Goal: Complete application form: Complete application form

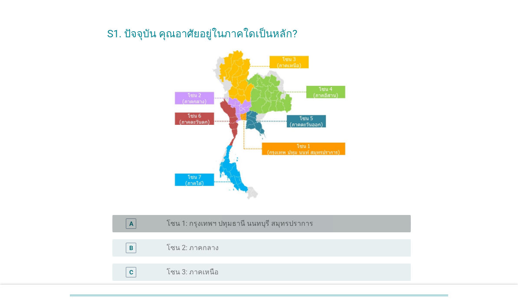
click at [324, 228] on div "radio_button_unchecked โซน 1: กรุงเทพฯ ปทุมธานี นนทบุรี สมุทรปราการ" at bounding box center [282, 224] width 230 height 9
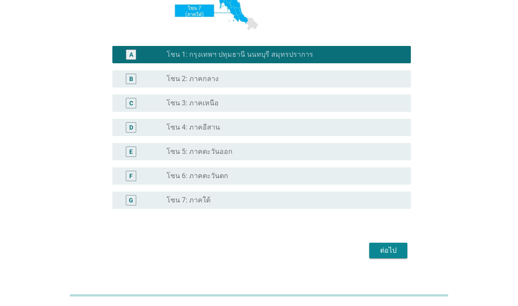
scroll to position [190, 0]
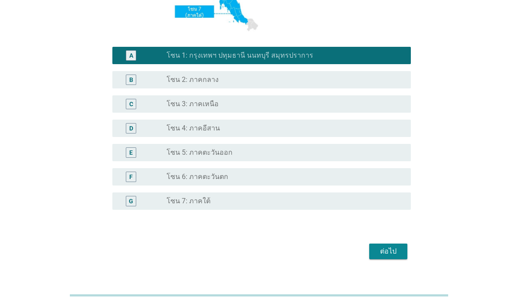
click at [394, 257] on div "ต่อไป" at bounding box center [388, 251] width 24 height 10
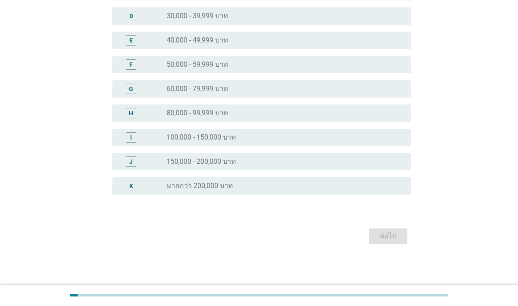
scroll to position [0, 0]
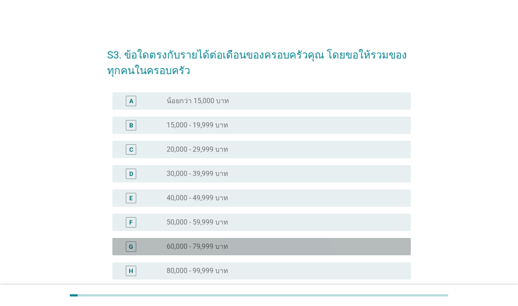
click at [258, 251] on div "radio_button_unchecked 60,000 - 79,999 บาท" at bounding box center [282, 247] width 230 height 9
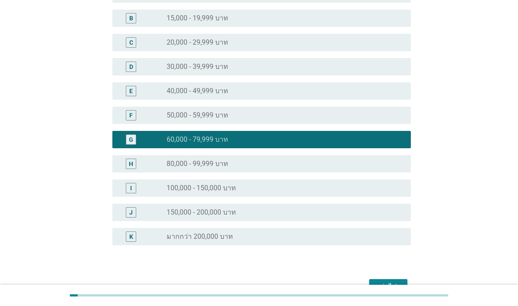
scroll to position [114, 0]
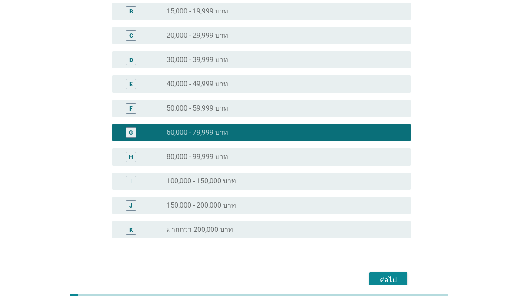
click at [390, 285] on div "ต่อไป" at bounding box center [388, 280] width 24 height 10
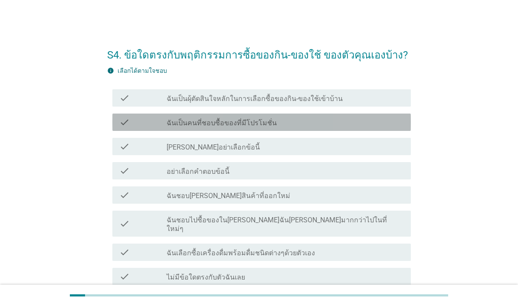
click at [351, 130] on div "check check_box_outline_blank ฉันเป็นคนที่ชอบซื้อของที่มีโปรโมชั่น" at bounding box center [261, 122] width 299 height 17
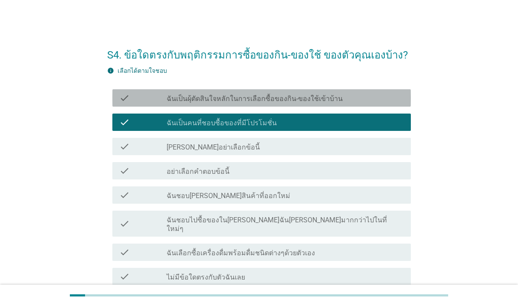
click at [391, 99] on div "check_box_outline_blank ฉันเป็นผุ้ตัดสินใจหลักในการเลือกซื้อของกิน-ของใช้เข้าบ้…" at bounding box center [285, 98] width 237 height 10
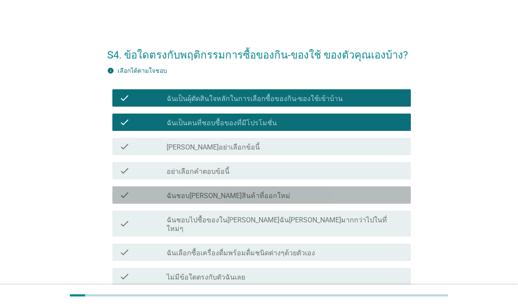
click at [312, 199] on div "check_box_outline_blank ฉันชอบ[PERSON_NAME]สินค้าที่ออกใหม่" at bounding box center [285, 195] width 237 height 10
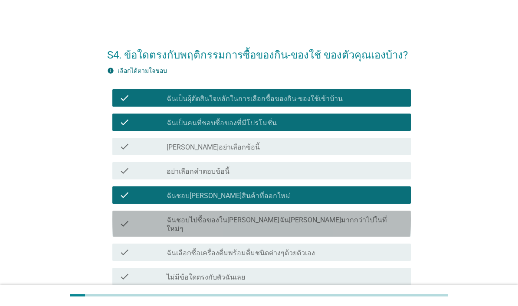
click at [331, 220] on div "check_box_outline_blank ฉันชอบไปซื้อของใน[PERSON_NAME]ฉัน[PERSON_NAME]มากกว่าไป…" at bounding box center [285, 223] width 237 height 19
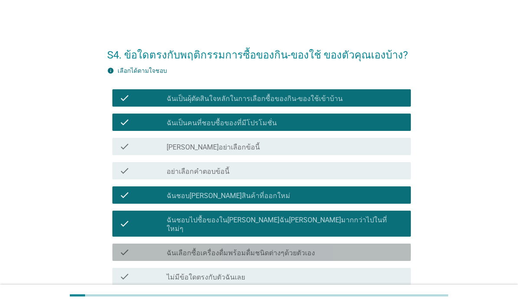
click at [318, 247] on div "check_box_outline_blank ฉันเลือกซื้อเครื่องดื่มพร้อมดื่มชนิดต่างๆด้วยตัวเอง" at bounding box center [285, 252] width 237 height 10
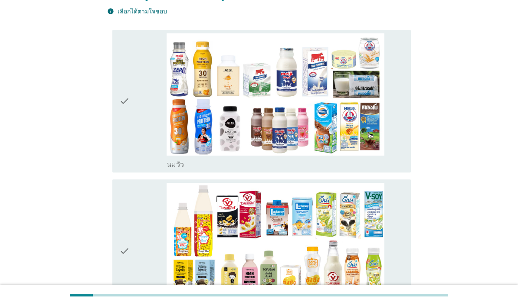
scroll to position [125, 0]
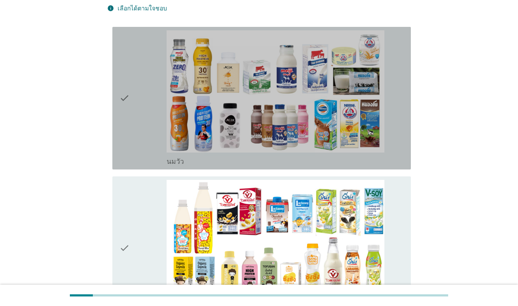
click at [137, 147] on div "check" at bounding box center [142, 98] width 47 height 136
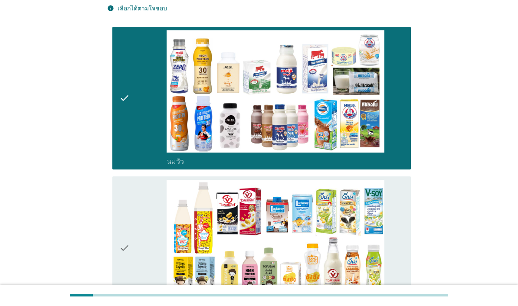
click at [149, 233] on div "check" at bounding box center [142, 248] width 47 height 136
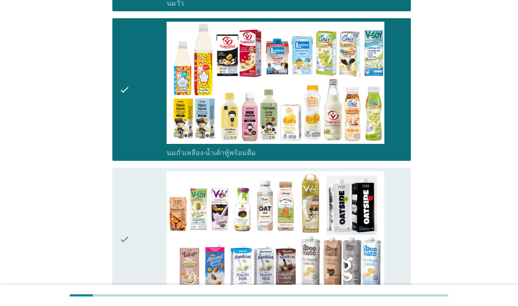
scroll to position [287, 0]
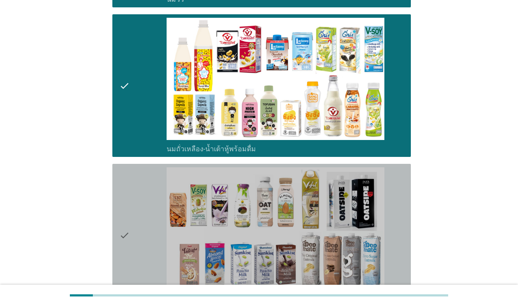
click at [153, 282] on div "check" at bounding box center [142, 235] width 47 height 136
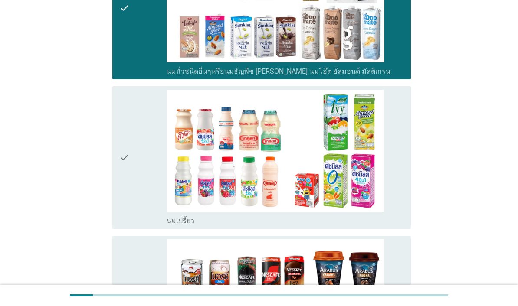
scroll to position [523, 0]
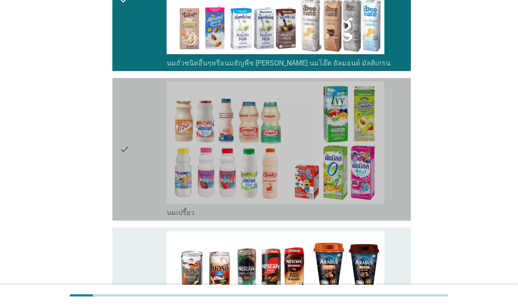
click at [151, 217] on div "check" at bounding box center [142, 150] width 47 height 136
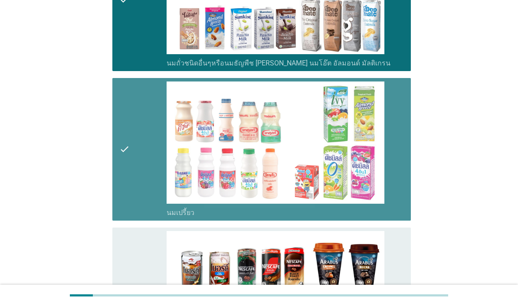
click at [146, 298] on div "check" at bounding box center [142, 299] width 47 height 136
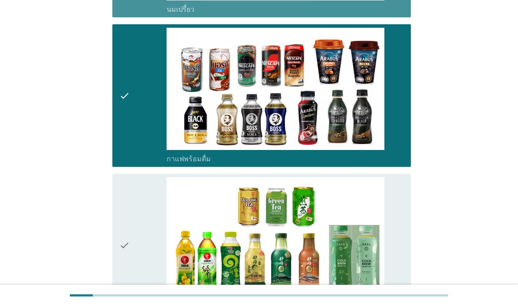
scroll to position [760, 0]
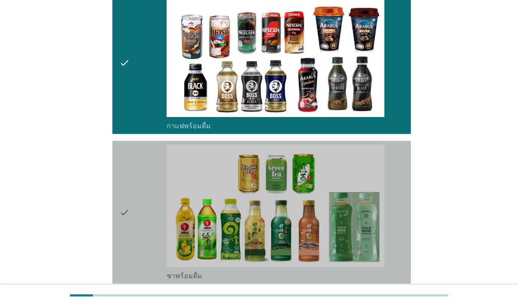
click at [137, 280] on div "check" at bounding box center [142, 212] width 47 height 136
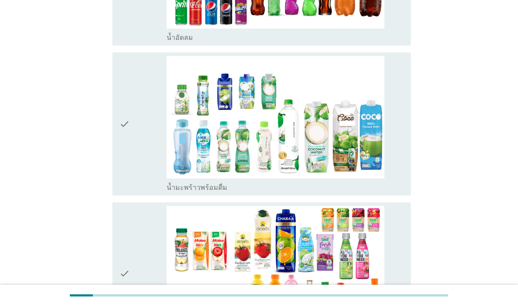
scroll to position [1150, 0]
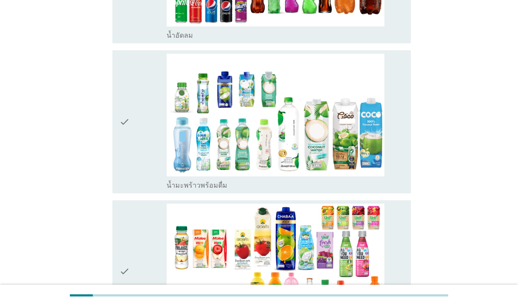
click at [138, 190] on div "check" at bounding box center [142, 122] width 47 height 136
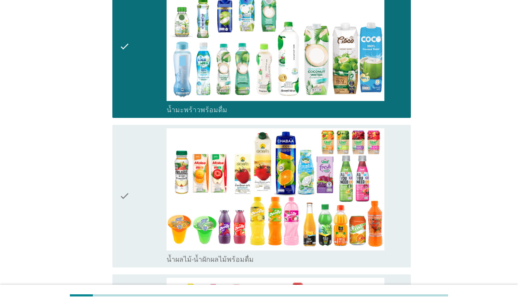
scroll to position [1324, 0]
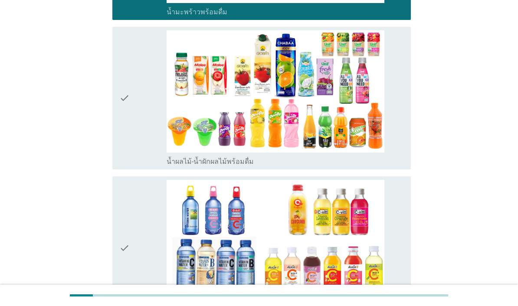
click at [135, 166] on div "check" at bounding box center [142, 98] width 47 height 136
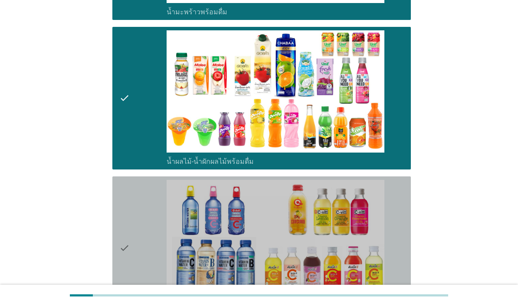
click at [147, 299] on div "check" at bounding box center [142, 248] width 47 height 136
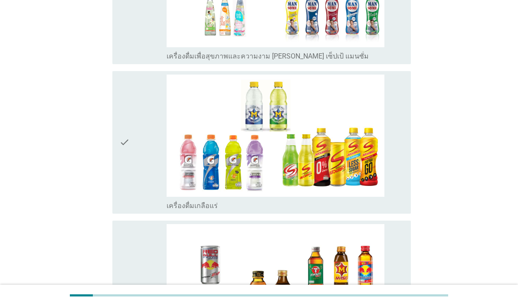
scroll to position [1776, 0]
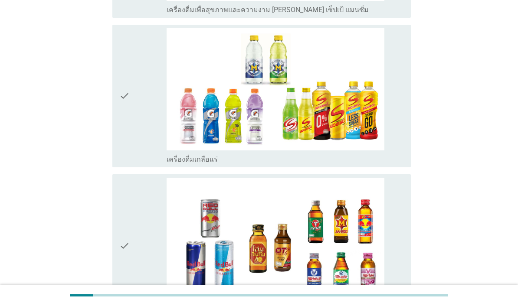
click at [142, 164] on div "check" at bounding box center [142, 96] width 47 height 136
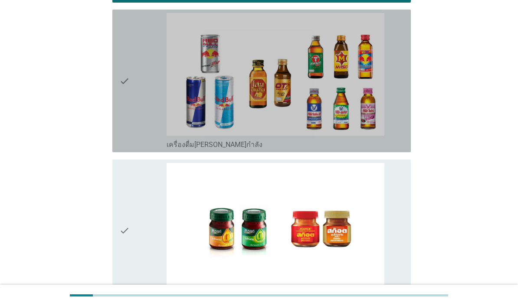
click at [145, 149] on div "check" at bounding box center [142, 81] width 47 height 136
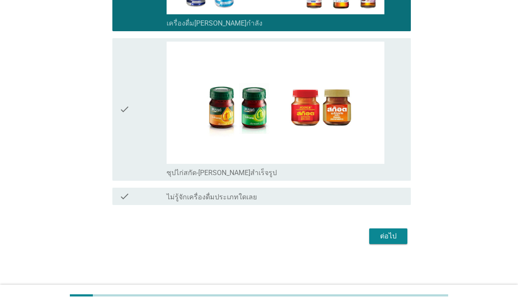
click at [150, 177] on div "check" at bounding box center [142, 110] width 47 height 136
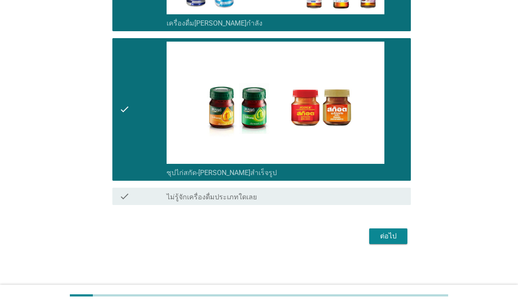
scroll to position [2181, 0]
click at [393, 242] on div "ต่อไป" at bounding box center [388, 236] width 24 height 10
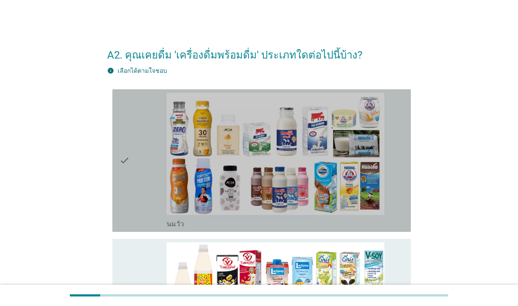
click at [164, 177] on div "check" at bounding box center [142, 161] width 47 height 136
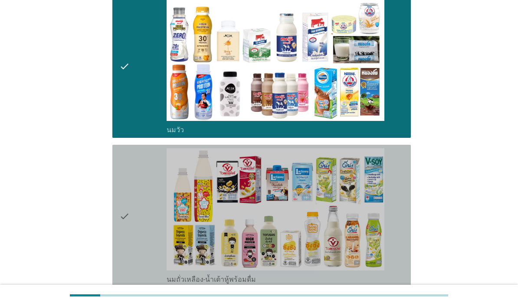
click at [141, 269] on div "check" at bounding box center [142, 216] width 47 height 136
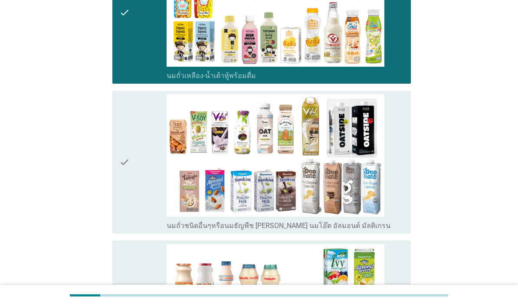
click at [147, 230] on div "check" at bounding box center [142, 162] width 47 height 136
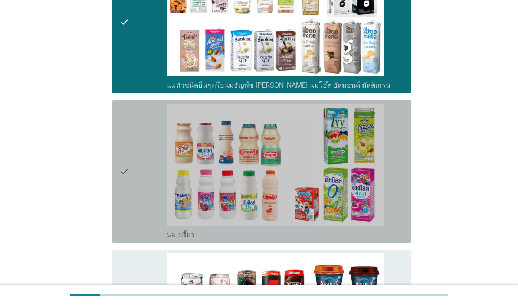
click at [141, 240] on div "check" at bounding box center [142, 172] width 47 height 136
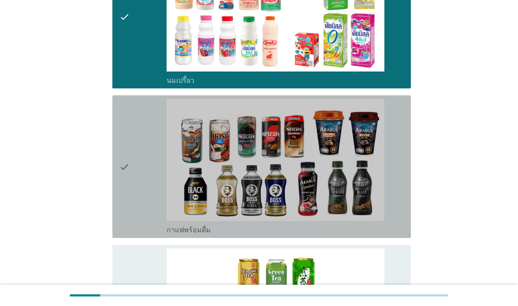
click at [141, 235] on div "check" at bounding box center [142, 167] width 47 height 136
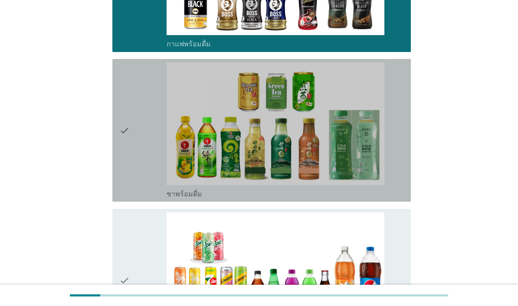
click at [154, 198] on div "check" at bounding box center [142, 130] width 47 height 136
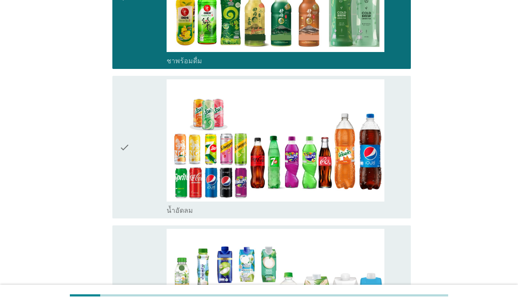
scroll to position [926, 0]
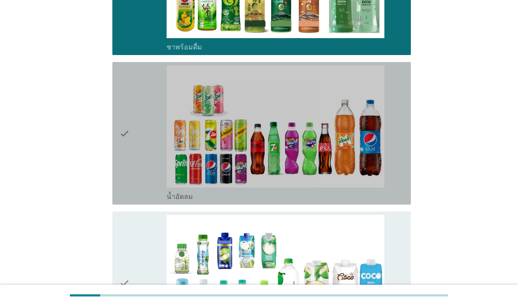
click at [151, 201] on div "check" at bounding box center [142, 134] width 47 height 136
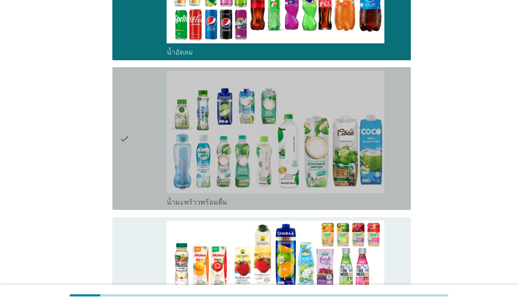
click at [149, 207] on div "check" at bounding box center [142, 139] width 47 height 136
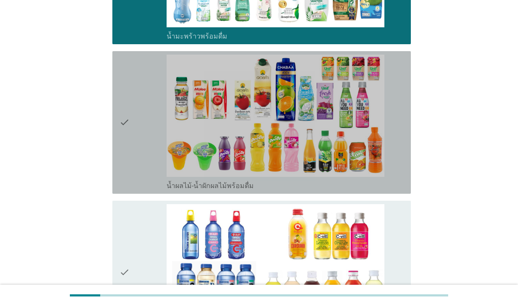
click at [151, 190] on div "check" at bounding box center [142, 123] width 47 height 136
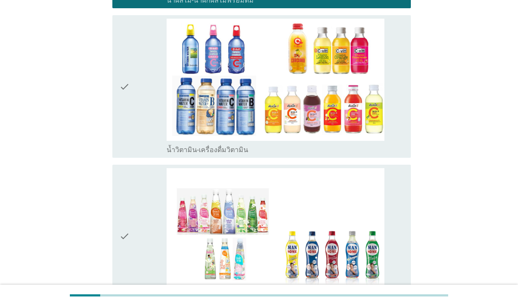
scroll to position [1451, 0]
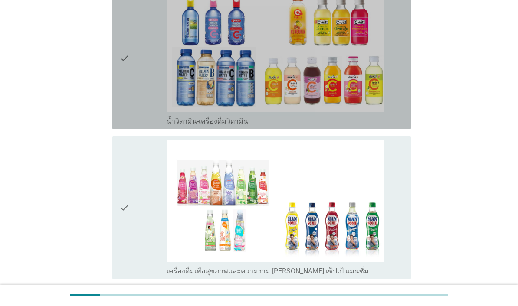
click at [159, 126] on div "check" at bounding box center [142, 58] width 47 height 136
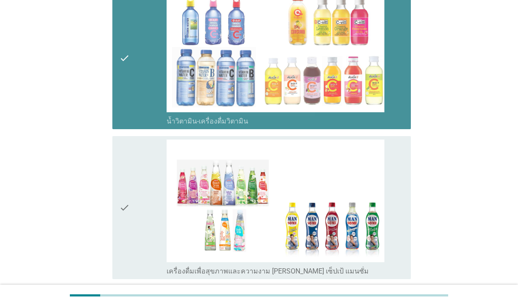
click at [145, 276] on div "check" at bounding box center [142, 208] width 47 height 136
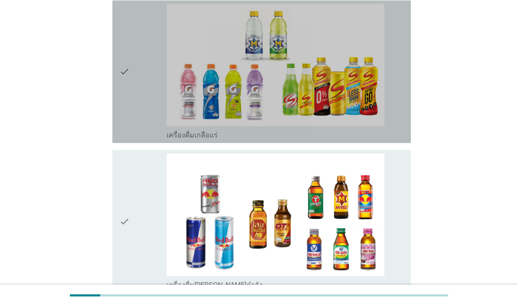
click at [156, 140] on div "check" at bounding box center [142, 72] width 47 height 136
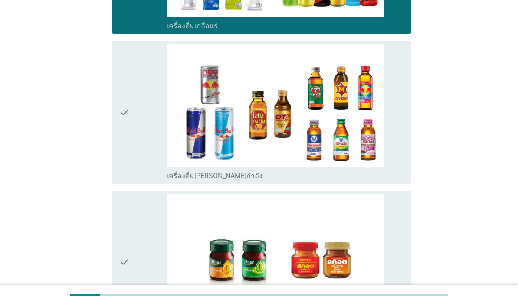
click at [149, 180] on div "check" at bounding box center [142, 112] width 47 height 136
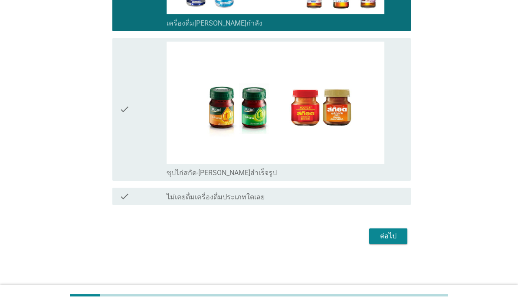
scroll to position [2118, 0]
click at [153, 177] on div "check" at bounding box center [142, 110] width 47 height 136
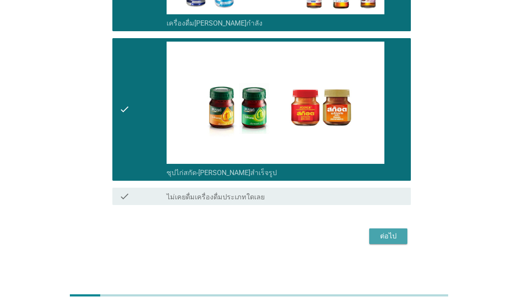
click at [396, 242] on div "ต่อไป" at bounding box center [388, 236] width 24 height 10
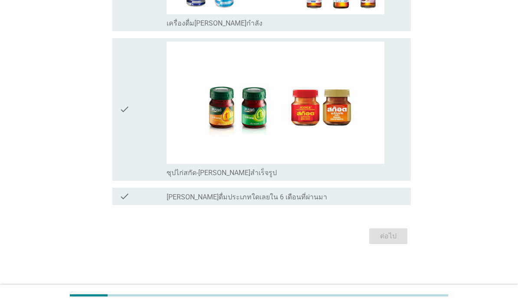
scroll to position [0, 0]
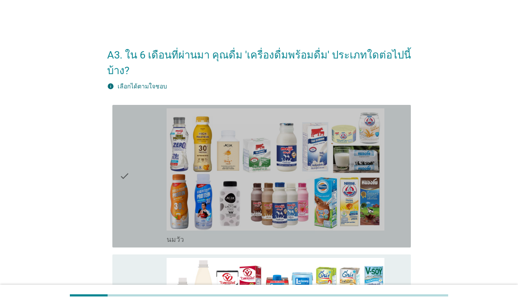
click at [148, 223] on div "check" at bounding box center [142, 176] width 47 height 136
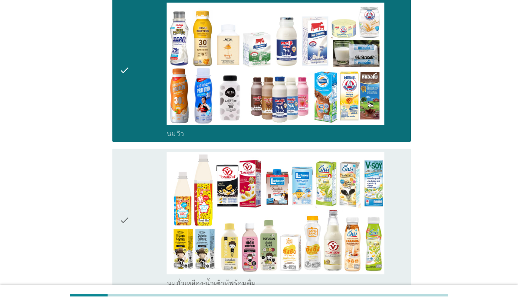
scroll to position [122, 0]
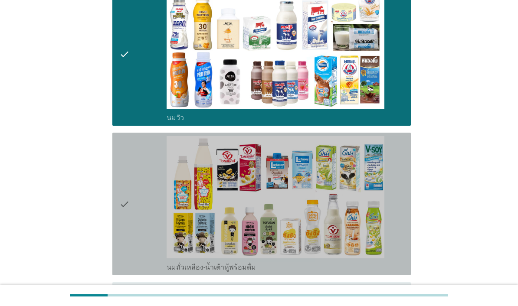
click at [150, 266] on div "check" at bounding box center [142, 204] width 47 height 136
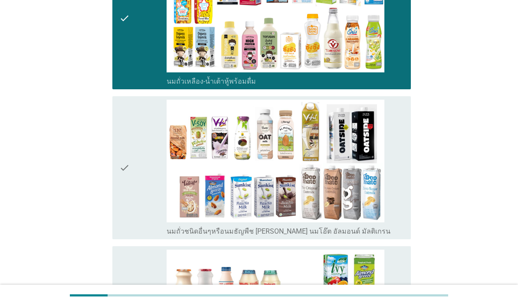
scroll to position [345, 0]
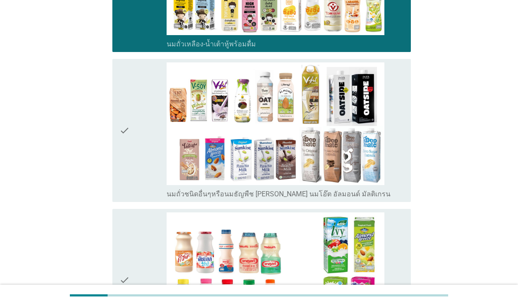
click at [154, 198] on div "check" at bounding box center [142, 130] width 47 height 136
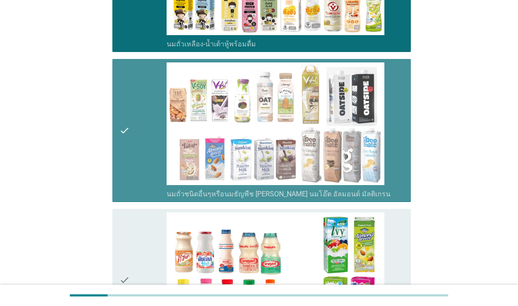
click at [155, 198] on div "check" at bounding box center [142, 130] width 47 height 136
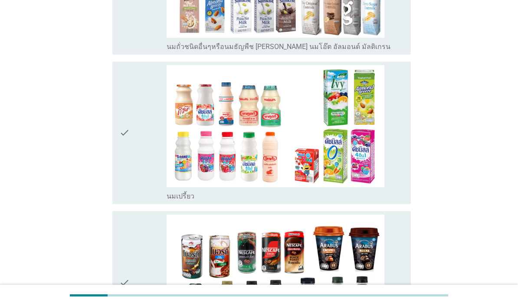
scroll to position [509, 0]
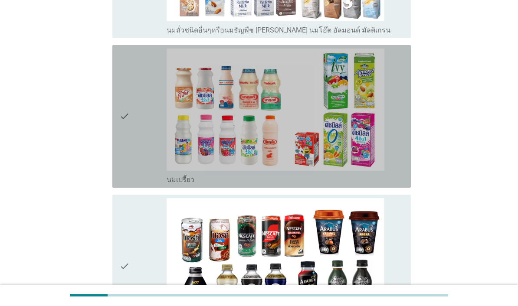
click at [151, 184] on div "check" at bounding box center [142, 117] width 47 height 136
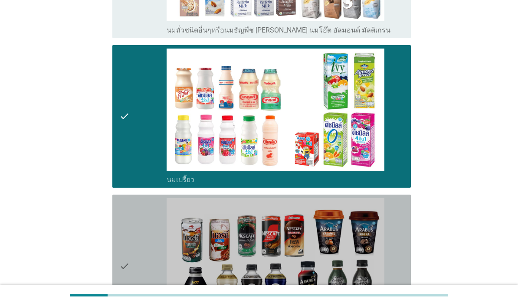
click at [151, 276] on div "check" at bounding box center [142, 266] width 47 height 136
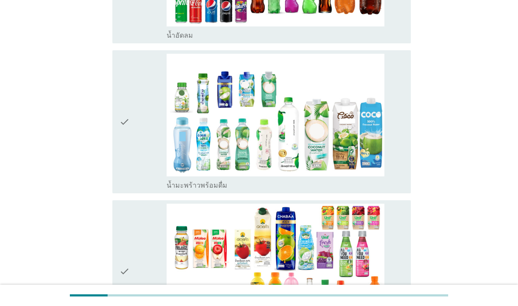
scroll to position [1101, 0]
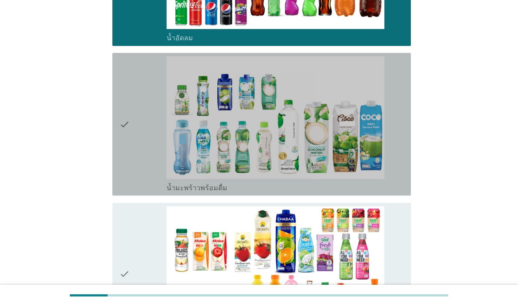
click at [153, 192] on div "check" at bounding box center [142, 124] width 47 height 136
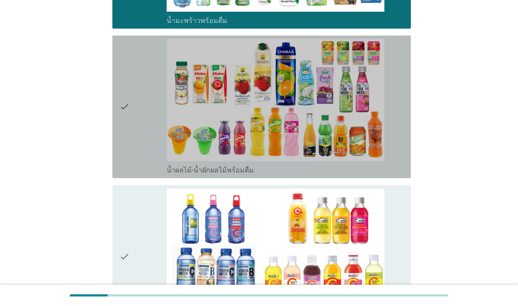
click at [154, 175] on div "check" at bounding box center [142, 107] width 47 height 136
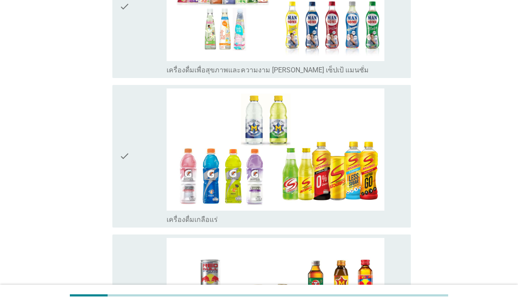
click at [153, 74] on div "check" at bounding box center [142, 6] width 47 height 136
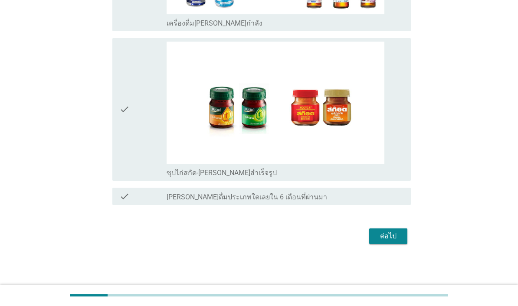
scroll to position [2094, 0]
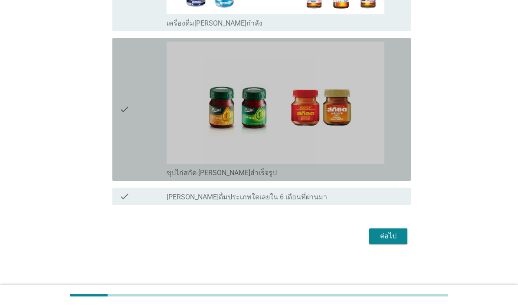
click at [146, 177] on div "check" at bounding box center [142, 110] width 47 height 136
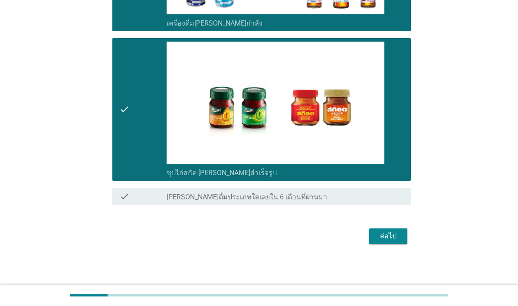
click at [395, 244] on button "ต่อไป" at bounding box center [388, 237] width 38 height 16
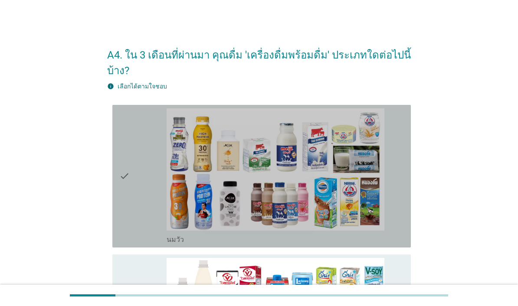
click at [129, 205] on icon "check" at bounding box center [124, 176] width 10 height 136
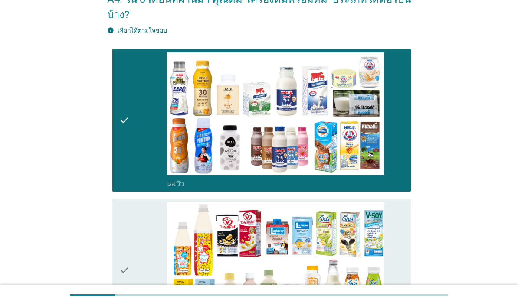
click at [142, 257] on div "check" at bounding box center [142, 270] width 47 height 136
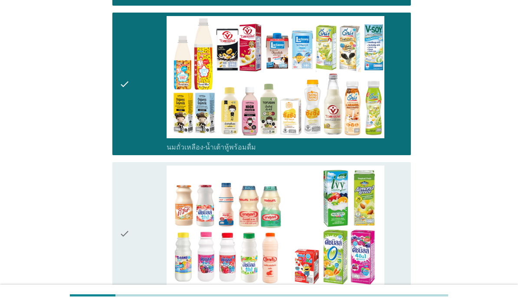
scroll to position [271, 0]
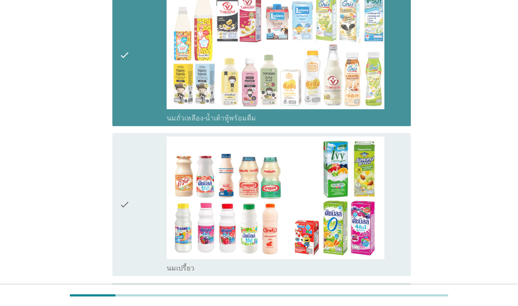
click at [131, 118] on div "check" at bounding box center [142, 55] width 47 height 136
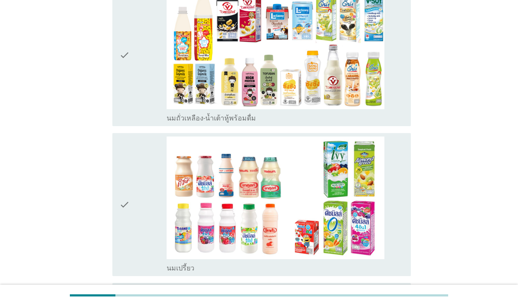
click at [158, 263] on div "check" at bounding box center [142, 205] width 47 height 136
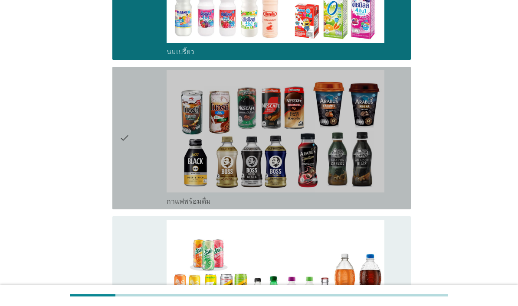
click at [141, 206] on div "check" at bounding box center [142, 138] width 47 height 136
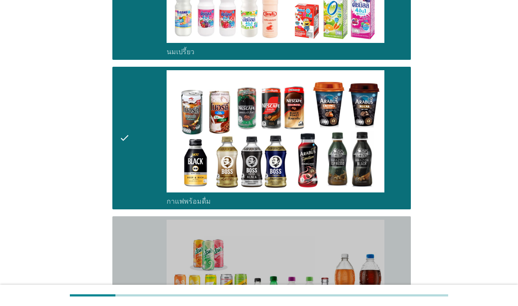
click at [148, 286] on div "check" at bounding box center [142, 288] width 47 height 136
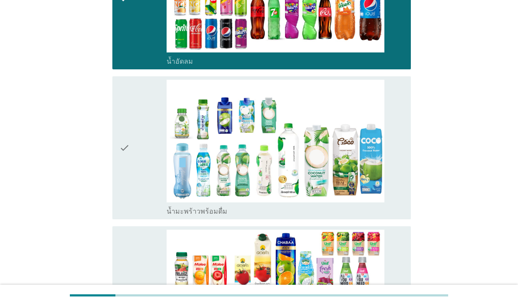
click at [148, 216] on div "check" at bounding box center [142, 148] width 47 height 136
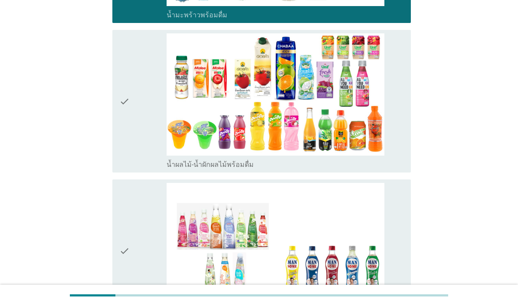
scroll to position [1036, 0]
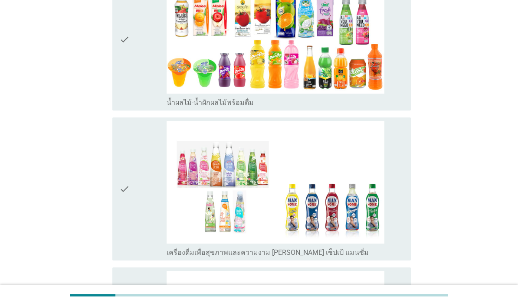
click at [142, 107] on div "check" at bounding box center [142, 39] width 47 height 136
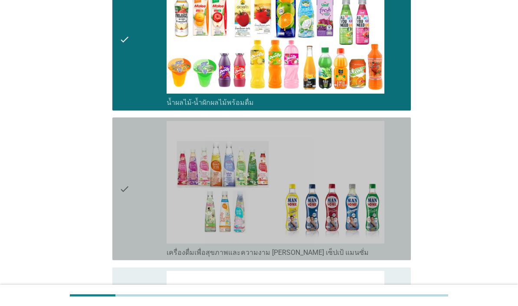
click at [145, 257] on div "check" at bounding box center [142, 189] width 47 height 136
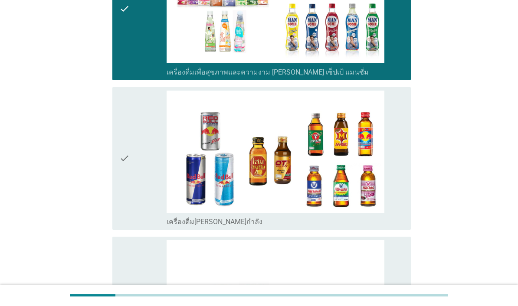
scroll to position [1236, 0]
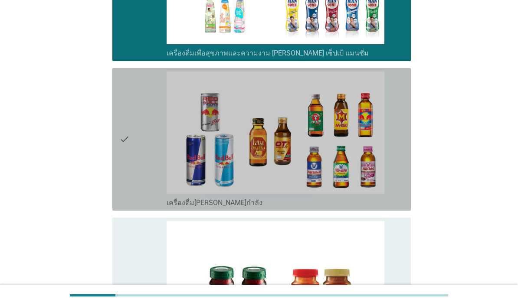
click at [143, 207] on div "check" at bounding box center [142, 140] width 47 height 136
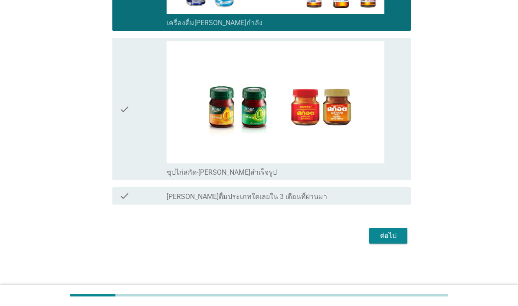
click at [143, 177] on div "check" at bounding box center [142, 109] width 47 height 136
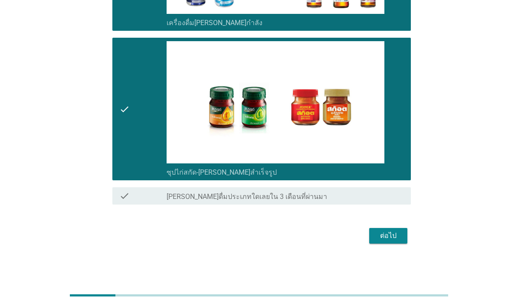
scroll to position [1492, 0]
click at [390, 241] on div "ต่อไป" at bounding box center [388, 236] width 24 height 10
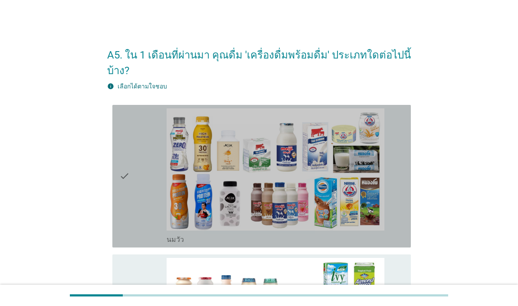
click at [155, 220] on div "check" at bounding box center [142, 176] width 47 height 136
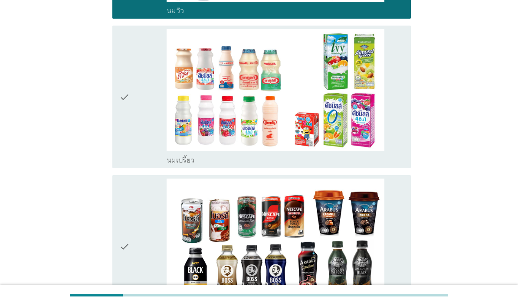
scroll to position [230, 0]
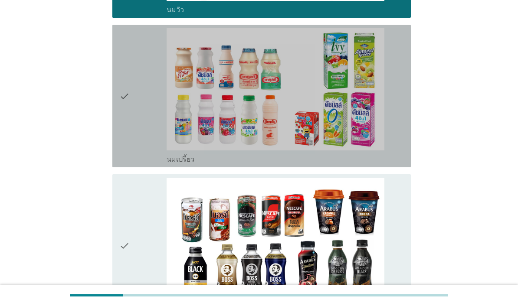
click at [154, 162] on div "check" at bounding box center [142, 96] width 47 height 136
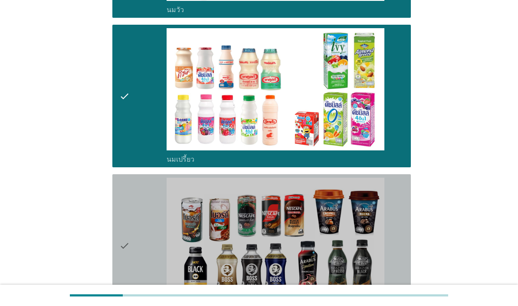
click at [145, 247] on div "check" at bounding box center [142, 246] width 47 height 136
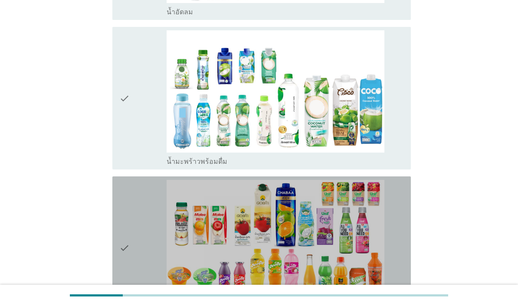
scroll to position [681, 0]
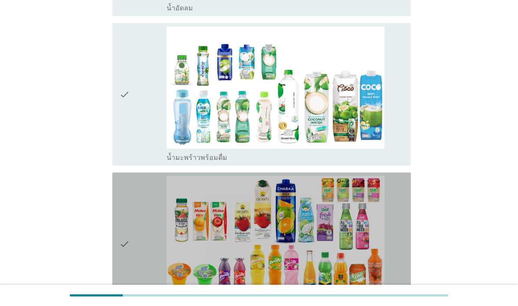
click at [146, 276] on div "check" at bounding box center [142, 244] width 47 height 136
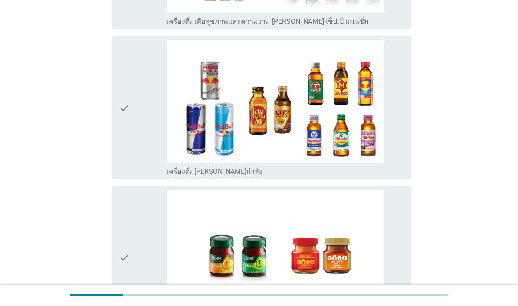
scroll to position [1144, 0]
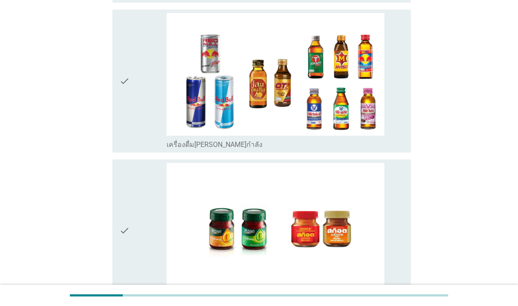
click at [150, 149] on div "check" at bounding box center [142, 81] width 47 height 136
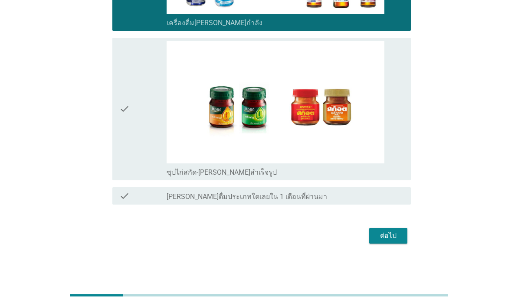
scroll to position [1287, 0]
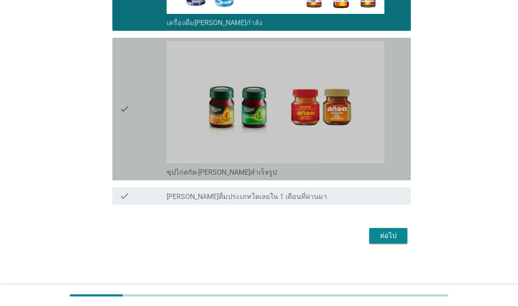
click at [149, 177] on div "check" at bounding box center [142, 109] width 47 height 136
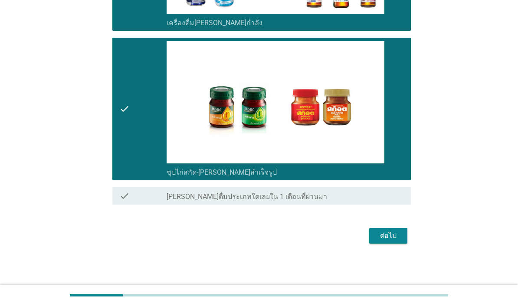
click at [396, 244] on button "ต่อไป" at bounding box center [388, 236] width 38 height 16
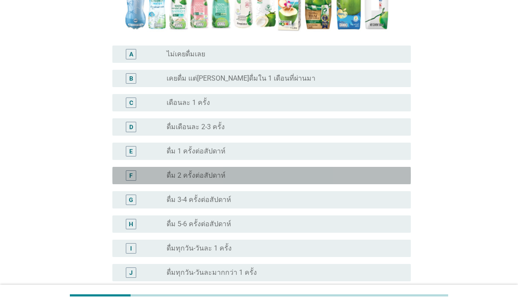
scroll to position [229, 0]
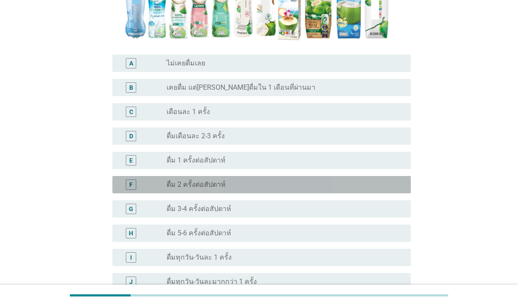
click at [254, 189] on div "radio_button_unchecked ดื่ม 2 ครั้งต่อสัปดาห์" at bounding box center [282, 185] width 230 height 9
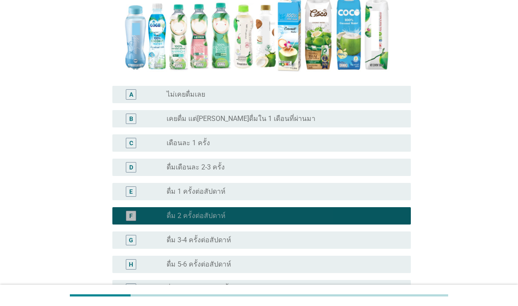
scroll to position [198, 0]
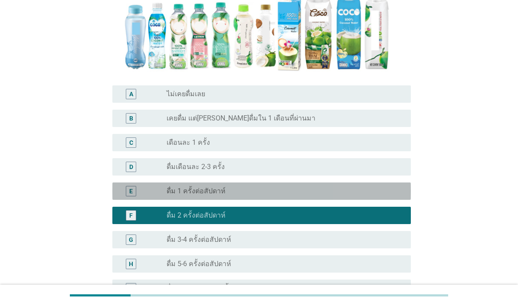
click at [265, 197] on div "radio_button_unchecked ดื่ม 1 ครั้งต่อสัปดาห์" at bounding box center [285, 191] width 237 height 10
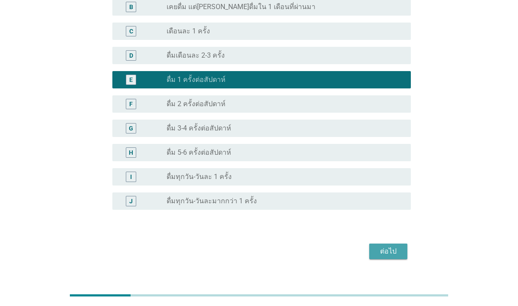
click at [398, 257] on div "ต่อไป" at bounding box center [388, 251] width 24 height 10
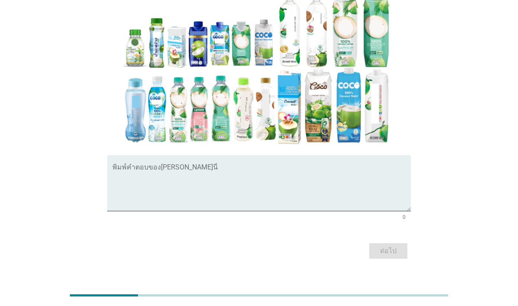
scroll to position [187, 0]
click at [313, 201] on textarea "พิมพ์คำตอบของคุณ ที่นี่" at bounding box center [261, 189] width 299 height 46
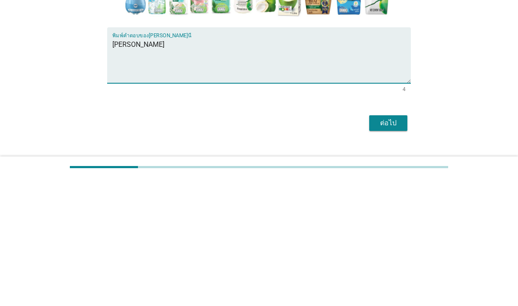
type textarea "[PERSON_NAME]"
click at [395, 246] on div "ต่อไป" at bounding box center [388, 251] width 24 height 10
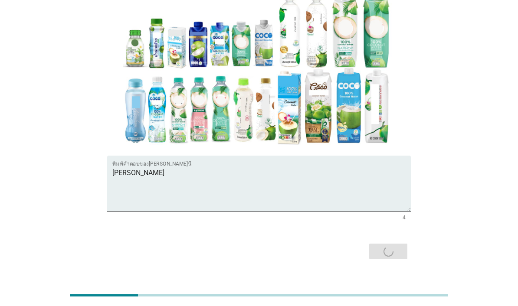
scroll to position [0, 0]
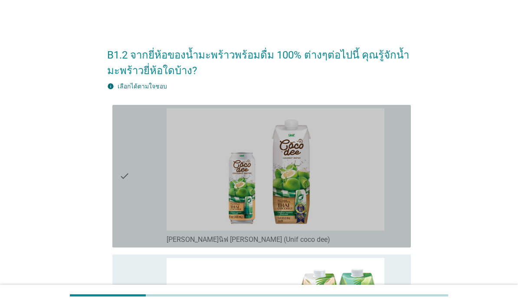
click at [145, 238] on div "check" at bounding box center [142, 176] width 47 height 136
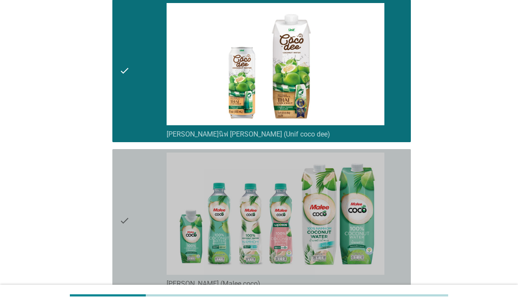
click at [135, 274] on div "check" at bounding box center [142, 221] width 47 height 136
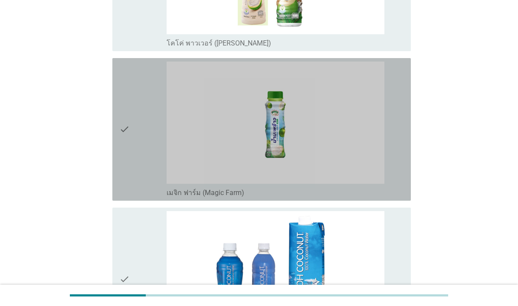
scroll to position [499, 0]
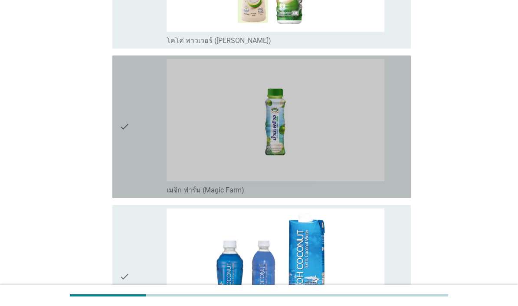
click at [153, 195] on div "check" at bounding box center [142, 127] width 47 height 136
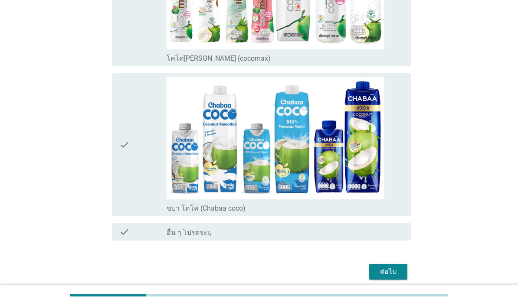
scroll to position [1846, 0]
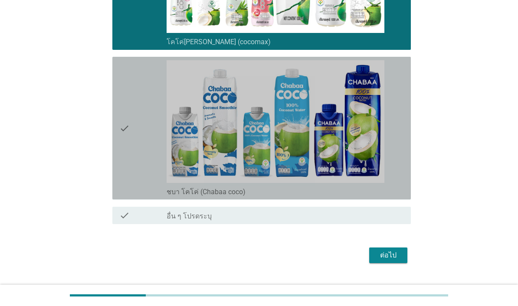
click at [155, 196] on div "check" at bounding box center [142, 128] width 47 height 136
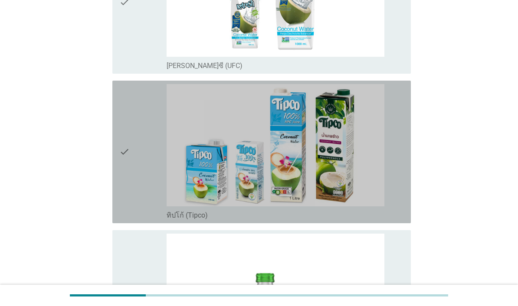
click at [131, 201] on div "check" at bounding box center [142, 152] width 47 height 136
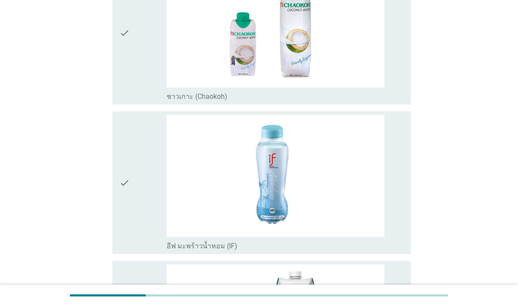
scroll to position [890, 0]
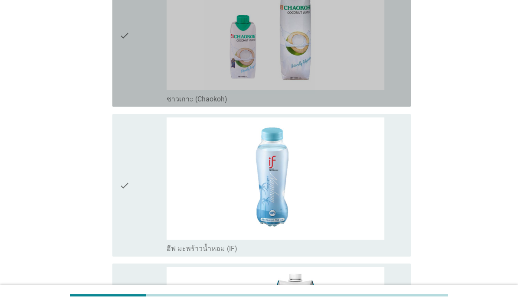
click at [122, 103] on icon "check" at bounding box center [124, 35] width 10 height 136
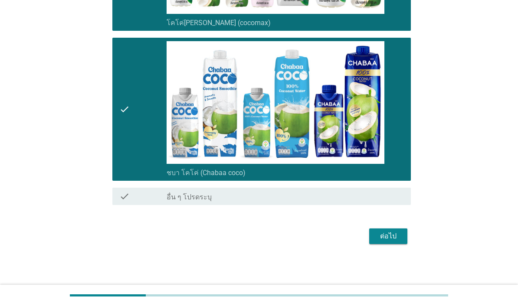
scroll to position [1973, 0]
click at [393, 242] on div "ต่อไป" at bounding box center [388, 236] width 24 height 10
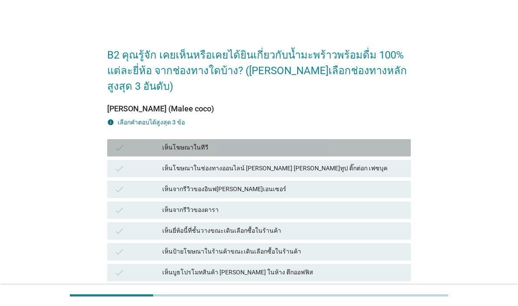
click at [259, 139] on div "check เห็นโฆษณาในทีวี" at bounding box center [259, 147] width 304 height 17
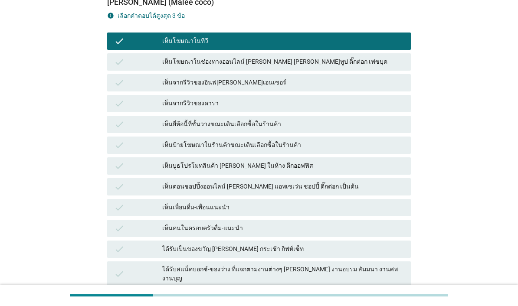
scroll to position [142, 0]
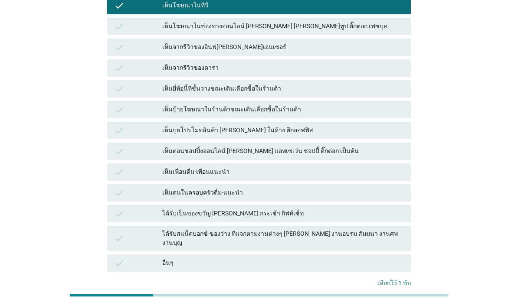
click at [401, 306] on div "ต่อไป" at bounding box center [392, 311] width 24 height 9
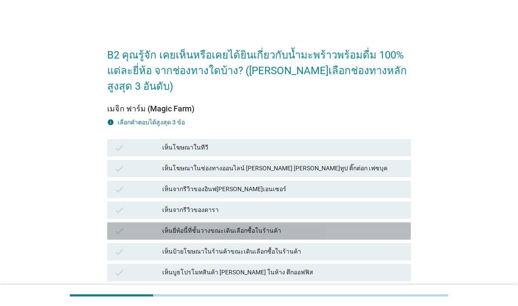
click at [350, 226] on div "เห็นยี่ห้อนี้ที่ชั้นวางขณะเดินเลือกซื้อในร้านค้า" at bounding box center [283, 231] width 242 height 10
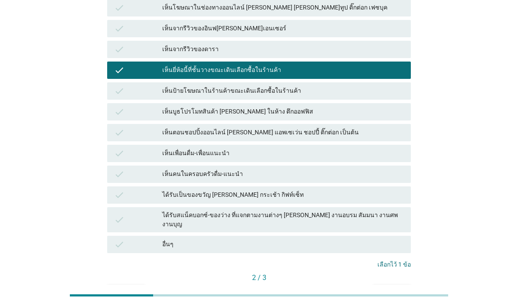
scroll to position [161, 0]
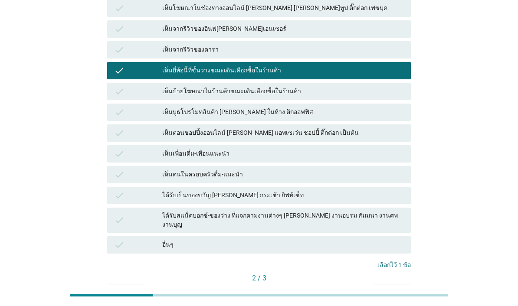
click at [403, 289] on div "ต่อไป" at bounding box center [392, 293] width 24 height 9
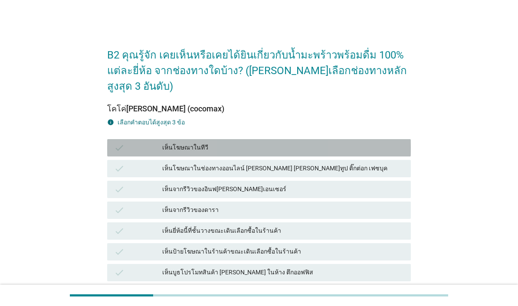
click at [376, 143] on div "เห็นโฆษณาในทีวี" at bounding box center [283, 148] width 242 height 10
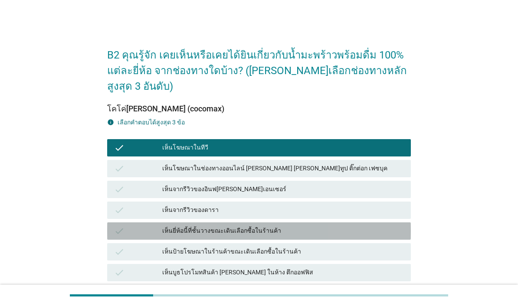
click at [333, 226] on div "เห็นยี่ห้อนี้ที่ชั้นวางขณะเดินเลือกซื้อในร้านค้า" at bounding box center [283, 231] width 242 height 10
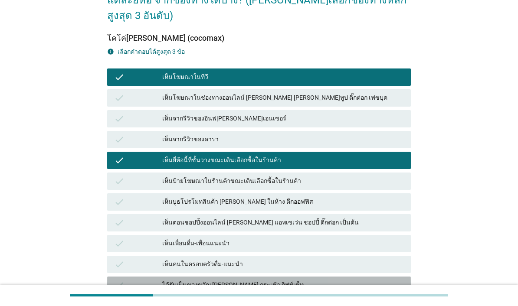
scroll to position [82, 0]
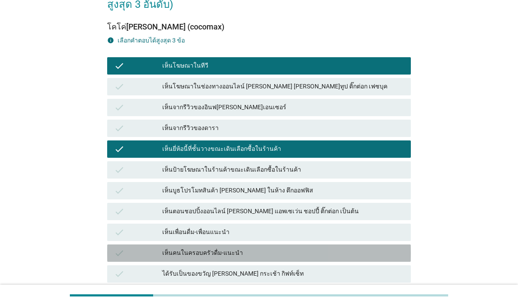
click at [322, 248] on div "เห็นคนในครอบครัวดื่ม-แนะนำ" at bounding box center [283, 253] width 242 height 10
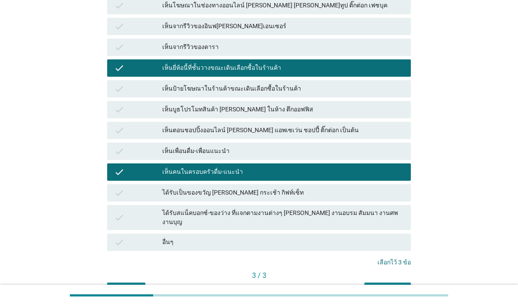
scroll to position [161, 0]
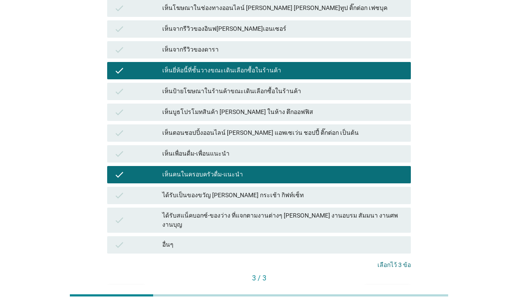
click at [393, 289] on div "คำถามต่อไป" at bounding box center [387, 293] width 33 height 9
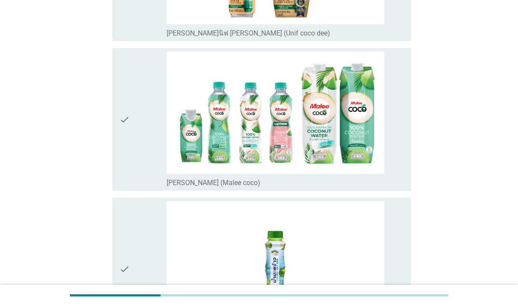
scroll to position [217, 0]
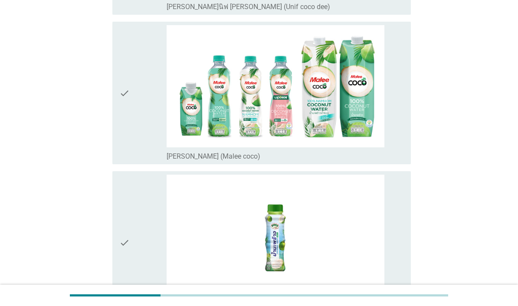
click at [384, 161] on div "check_box_outline_blank [PERSON_NAME] (Malee coco)" at bounding box center [285, 156] width 237 height 10
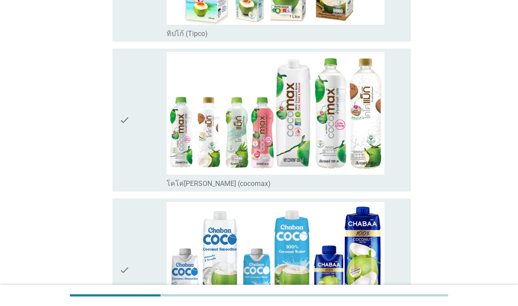
scroll to position [820, 0]
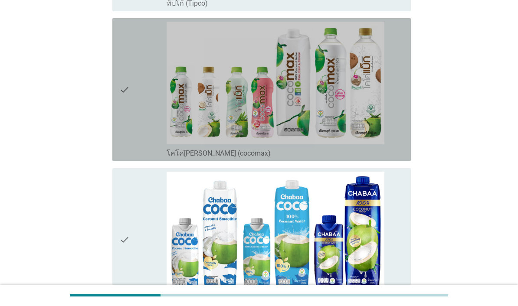
click at [363, 144] on img at bounding box center [276, 83] width 218 height 122
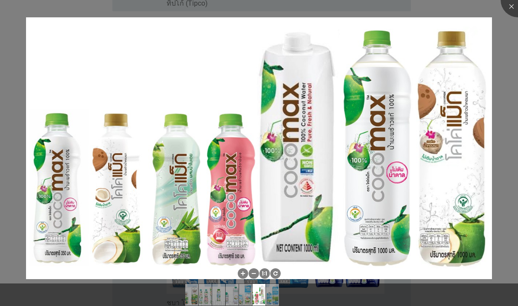
click at [509, 5] on div at bounding box center [518, 0] width 35 height 35
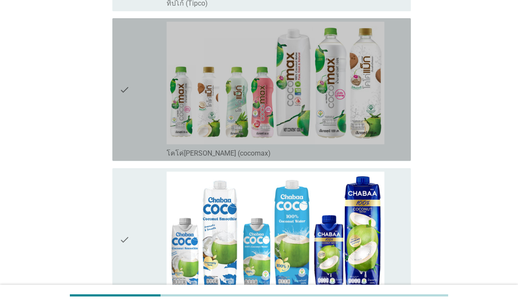
click at [130, 158] on div "check" at bounding box center [142, 90] width 47 height 136
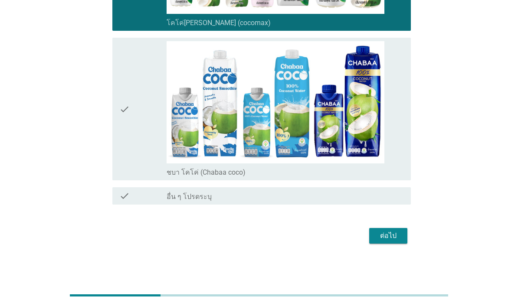
click at [400, 241] on div "ต่อไป" at bounding box center [388, 236] width 24 height 10
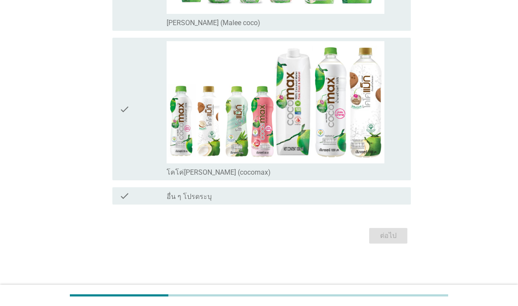
scroll to position [0, 0]
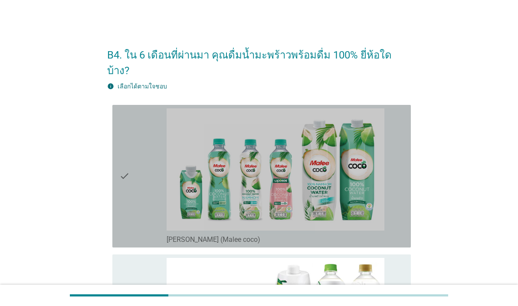
click at [139, 211] on div "check" at bounding box center [142, 176] width 47 height 136
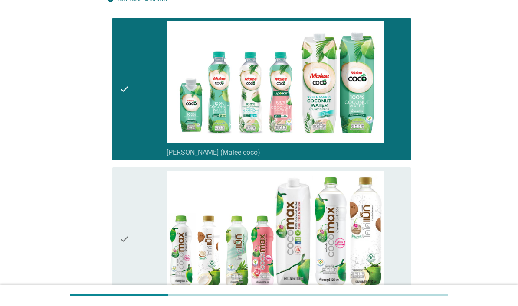
scroll to position [98, 0]
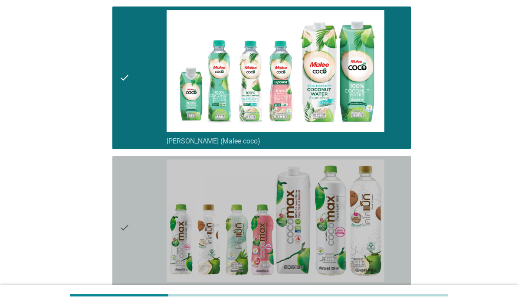
click at [139, 261] on div "check" at bounding box center [142, 228] width 47 height 136
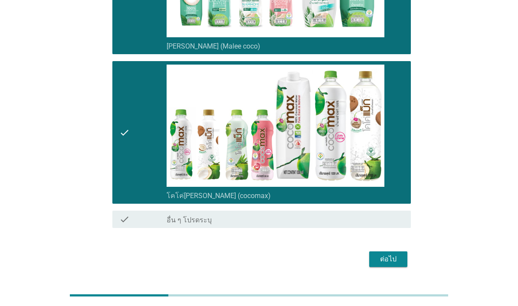
scroll to position [192, 0]
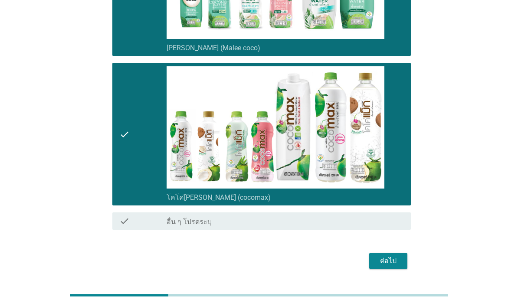
click at [398, 266] on div "ต่อไป" at bounding box center [388, 261] width 24 height 10
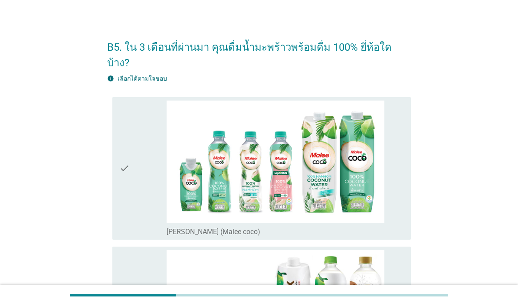
scroll to position [11, 0]
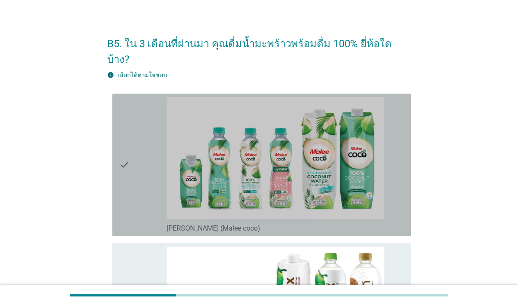
click at [140, 185] on div "check" at bounding box center [142, 165] width 47 height 136
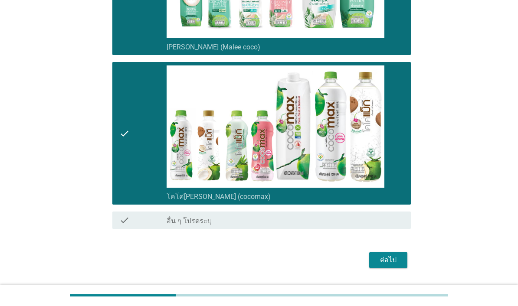
scroll to position [192, 0]
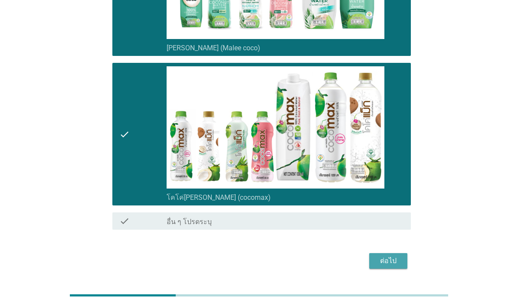
click at [391, 264] on div "ต่อไป" at bounding box center [388, 261] width 24 height 10
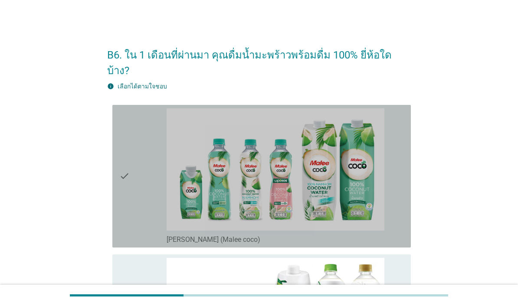
click at [128, 216] on icon "check" at bounding box center [124, 176] width 10 height 136
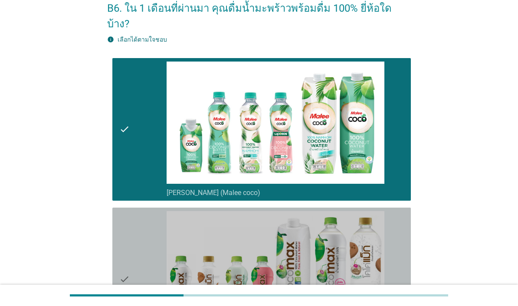
scroll to position [89, 0]
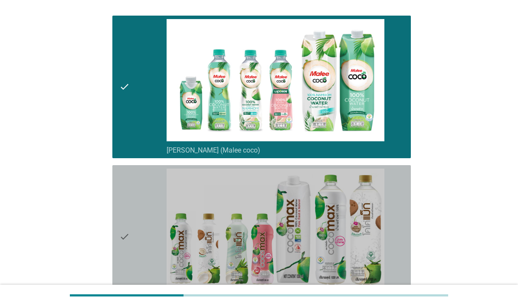
click at [129, 266] on icon "check" at bounding box center [124, 237] width 10 height 136
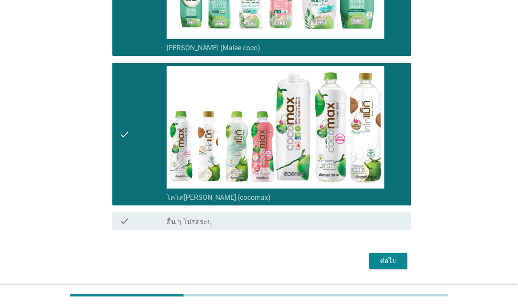
click at [400, 266] on div "ต่อไป" at bounding box center [388, 261] width 24 height 10
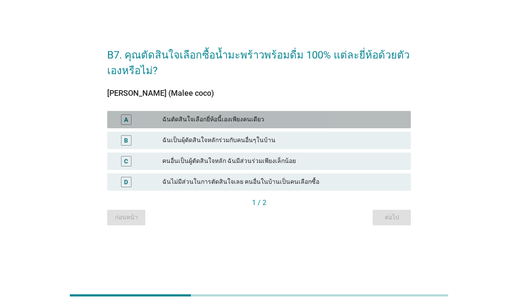
click at [259, 125] on div "ฉันตัดสินใจเลือกยี่ห้อนี้เองเพียงคนเดียว" at bounding box center [283, 120] width 242 height 10
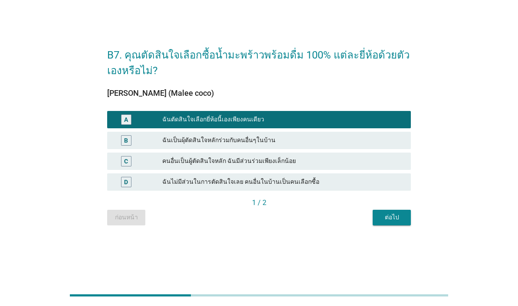
click at [399, 222] on div "ต่อไป" at bounding box center [392, 217] width 24 height 9
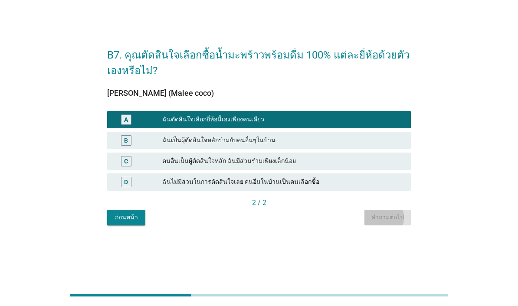
scroll to position [0, 0]
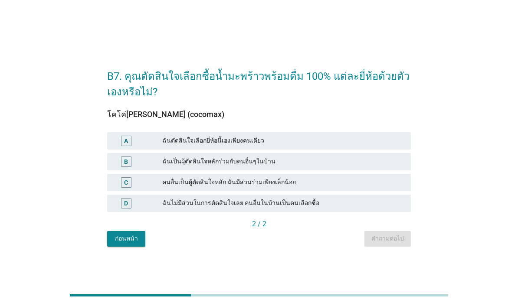
click at [310, 149] on div "A ฉันตัดสินใจเลือกยี่ห้อนี้เองเพียงคนเดียว" at bounding box center [259, 140] width 304 height 17
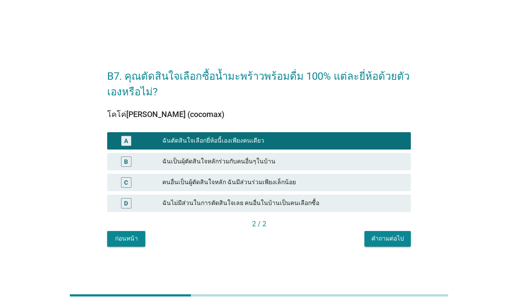
click at [388, 243] on div "คำถามต่อไป" at bounding box center [387, 238] width 33 height 9
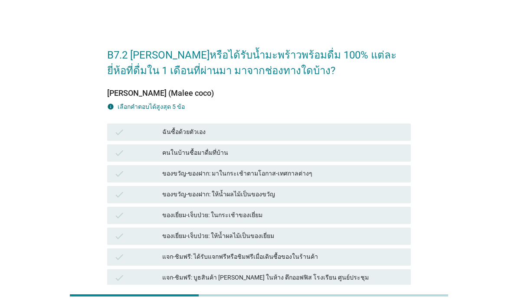
click at [331, 131] on div "ฉันซื้อด้วยตัวเอง" at bounding box center [283, 132] width 242 height 10
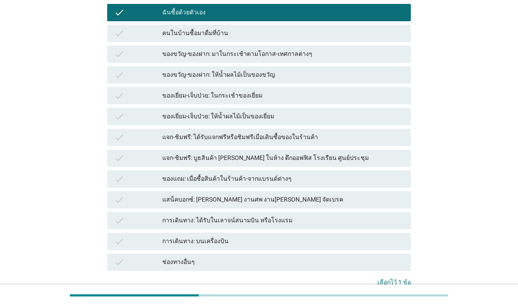
scroll to position [128, 0]
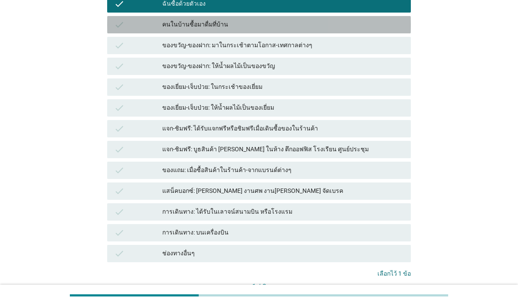
click at [379, 21] on div "คนในบ้านซื้อมาดื่มที่บ้าน" at bounding box center [283, 25] width 242 height 10
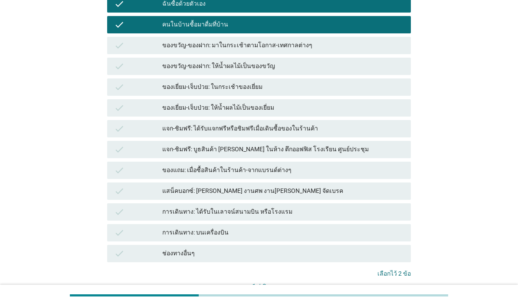
click at [394, 296] on button "ต่อไป" at bounding box center [392, 302] width 38 height 16
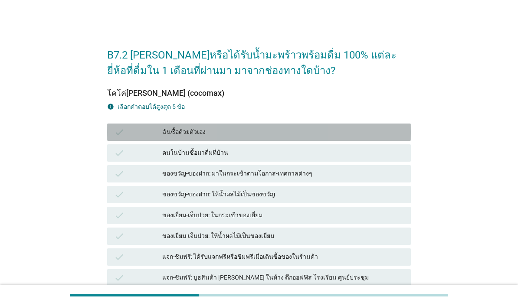
click at [352, 129] on div "ฉันซื้อด้วยตัวเอง" at bounding box center [283, 132] width 242 height 10
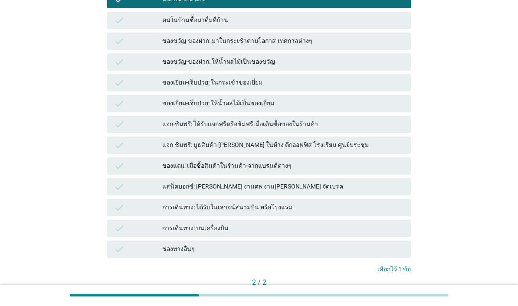
scroll to position [135, 0]
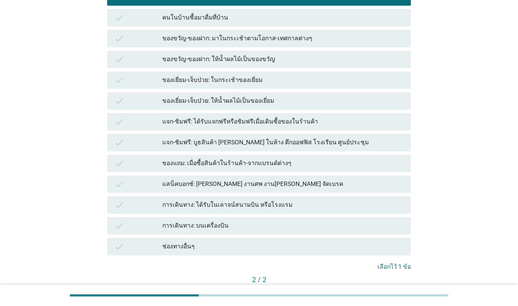
click at [397, 295] on div "คำถามต่อไป" at bounding box center [387, 294] width 33 height 9
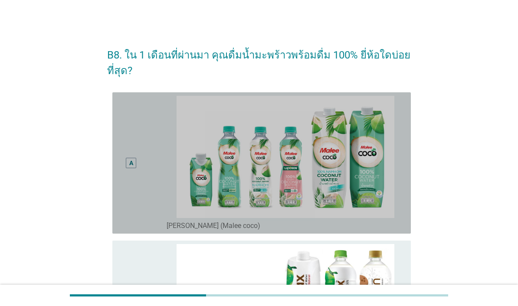
click at [135, 212] on div "A" at bounding box center [131, 163] width 24 height 135
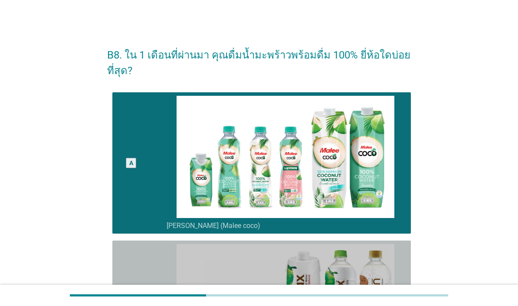
click at [130, 276] on div "B" at bounding box center [131, 311] width 24 height 135
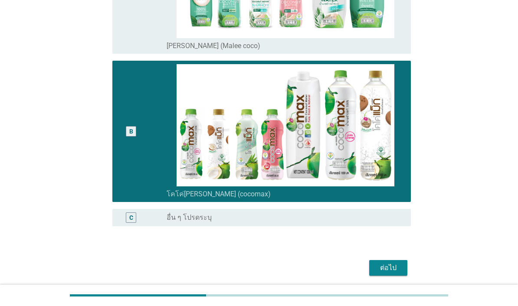
scroll to position [194, 0]
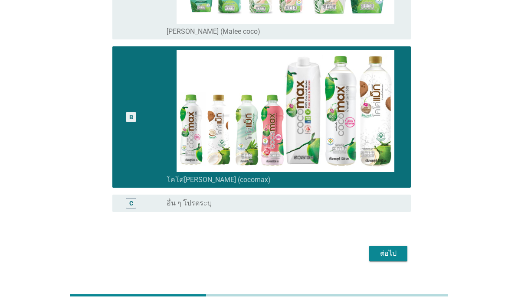
click at [387, 259] on div "ต่อไป" at bounding box center [388, 254] width 24 height 10
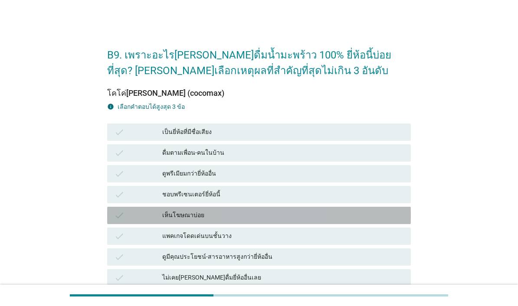
click at [307, 222] on div "check เห็นโฆษณาบ่อย" at bounding box center [259, 215] width 304 height 17
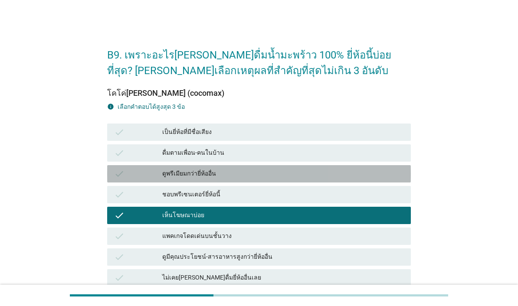
click at [306, 181] on div "check ดูพรีเมียมกว่ายี่ห้ออื่น" at bounding box center [259, 173] width 304 height 17
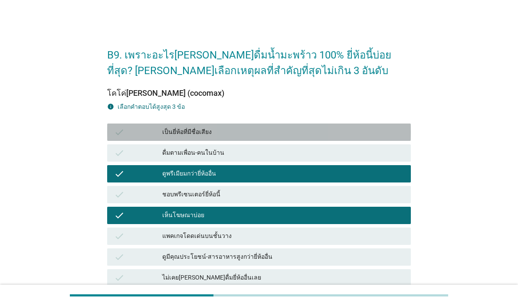
click at [314, 136] on div "เป็นยี่ห้อที่มีชื่อเสียง" at bounding box center [283, 132] width 242 height 10
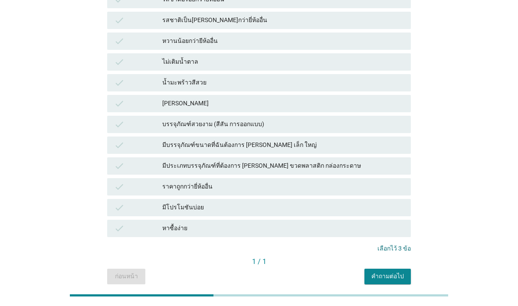
scroll to position [390, 0]
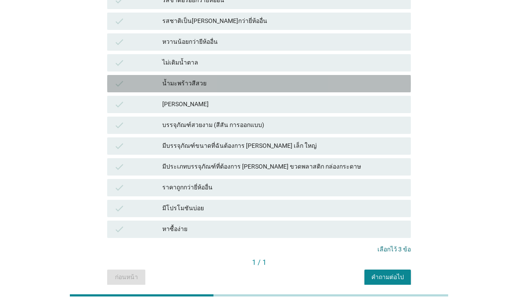
click at [352, 79] on div "น้ำมะพร้าวสีสวย" at bounding box center [283, 84] width 242 height 10
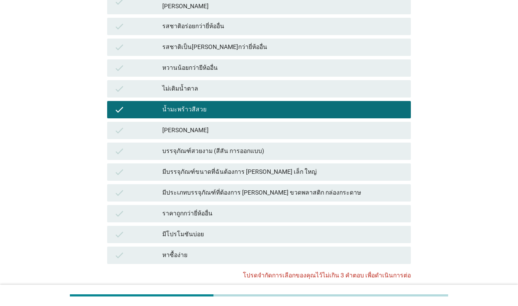
click at [362, 109] on div "check น้ำมะพร้าวสีสวย" at bounding box center [259, 109] width 304 height 17
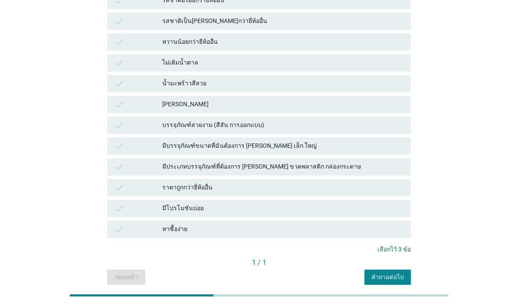
click at [410, 272] on button "คำถามต่อไป" at bounding box center [387, 278] width 46 height 16
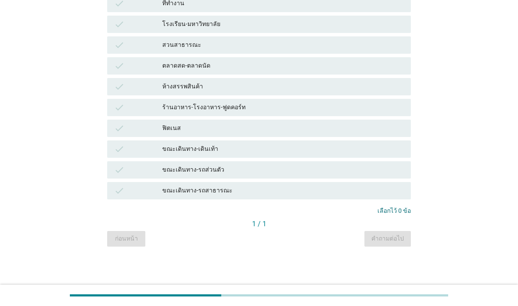
scroll to position [0, 0]
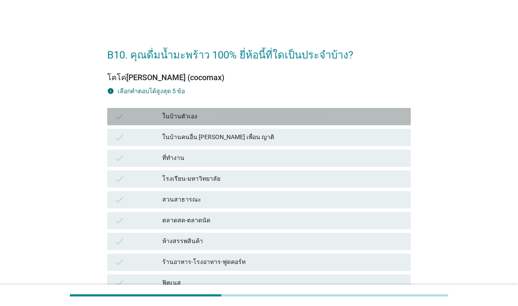
click at [370, 113] on div "ในบ้านตัวเอง" at bounding box center [283, 117] width 242 height 10
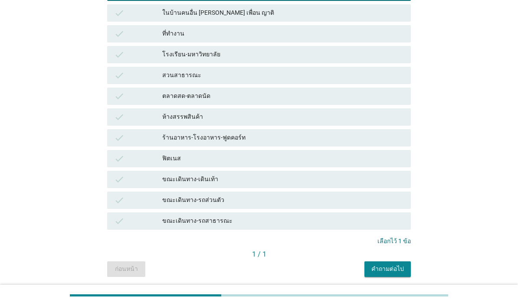
scroll to position [124, 0]
click at [401, 270] on div "คำถามต่อไป" at bounding box center [387, 269] width 33 height 9
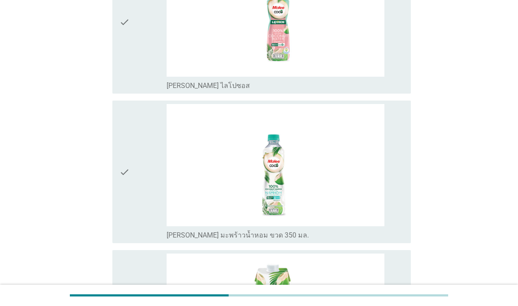
scroll to position [193, 0]
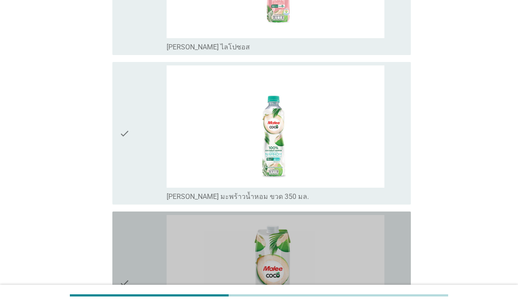
click at [359, 267] on img at bounding box center [276, 276] width 218 height 122
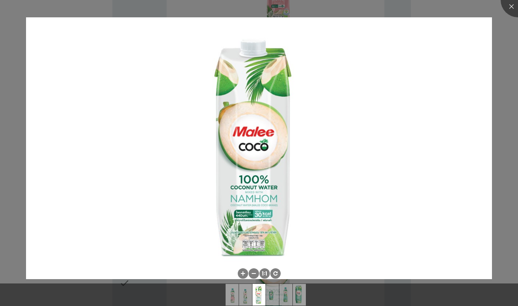
click at [513, 21] on div at bounding box center [259, 153] width 518 height 306
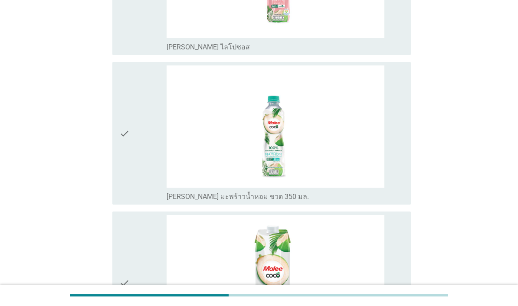
click at [128, 185] on icon "check" at bounding box center [124, 134] width 10 height 136
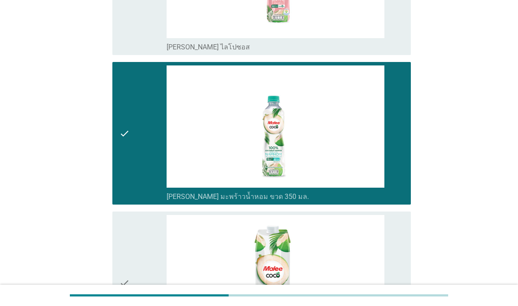
click at [136, 256] on div "check" at bounding box center [142, 283] width 47 height 136
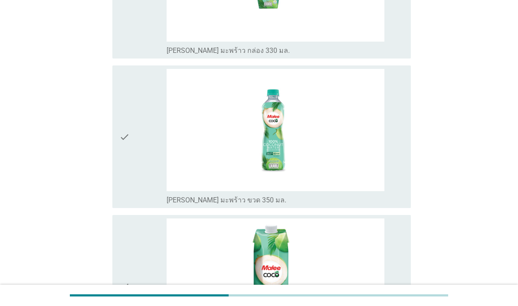
scroll to position [765, 0]
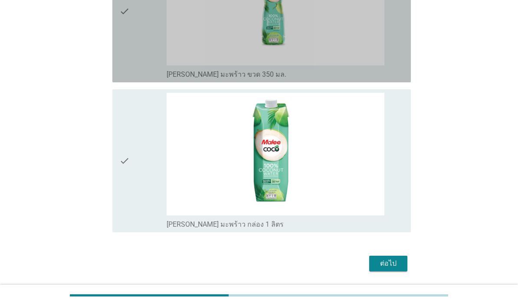
click at [132, 79] on div "check" at bounding box center [142, 11] width 47 height 136
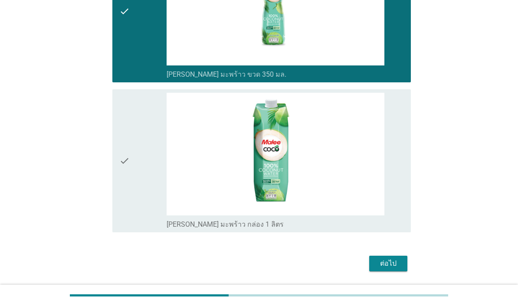
click at [399, 269] on div "ต่อไป" at bounding box center [388, 264] width 24 height 10
